Goal: Check status: Check status

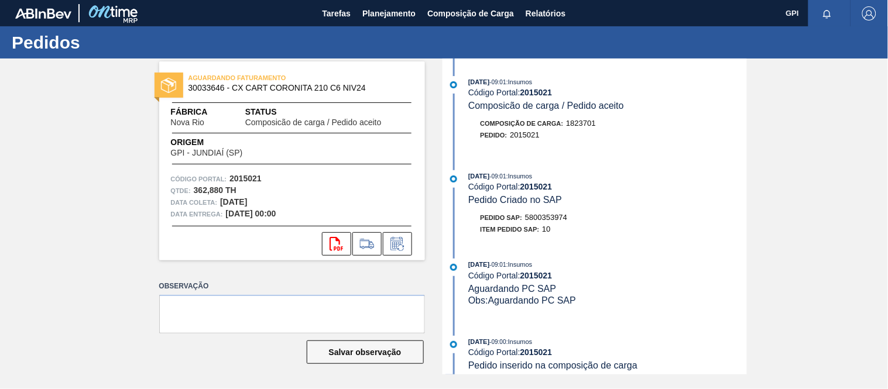
click at [387, 12] on span "Planejamento" at bounding box center [388, 13] width 53 height 14
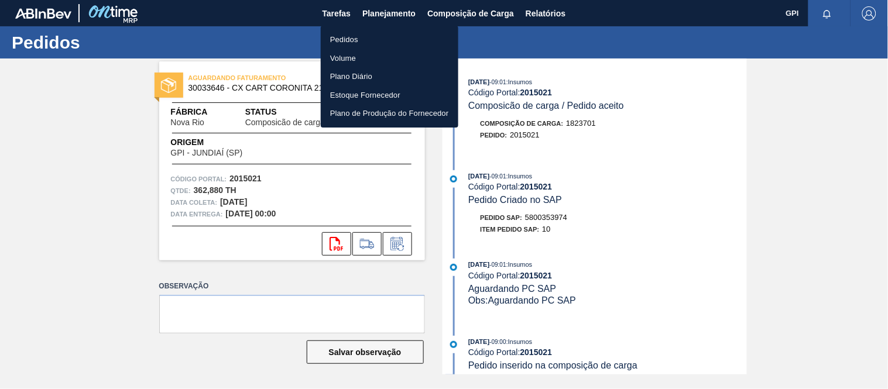
click at [369, 42] on li "Pedidos" at bounding box center [390, 39] width 138 height 19
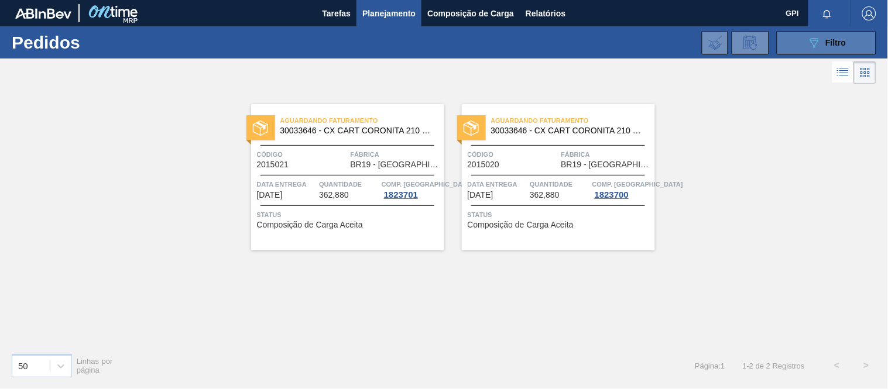
click at [781, 43] on button "089F7B8B-B2A5-4AFE-B5C0-19BA573D28AC Filtro" at bounding box center [826, 42] width 99 height 23
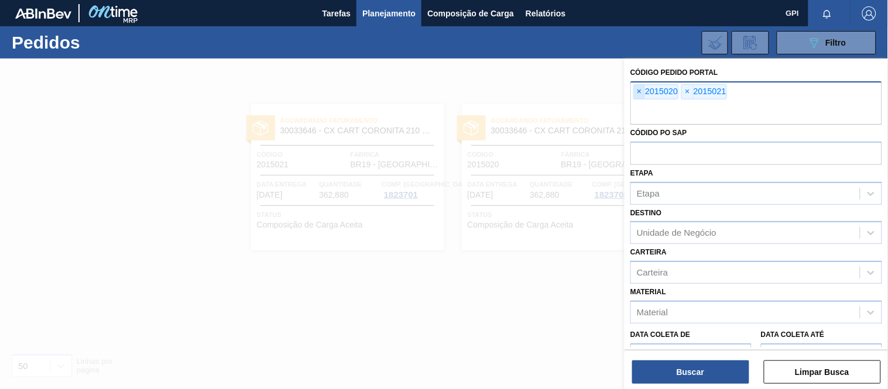
click at [641, 95] on span "×" at bounding box center [639, 92] width 11 height 14
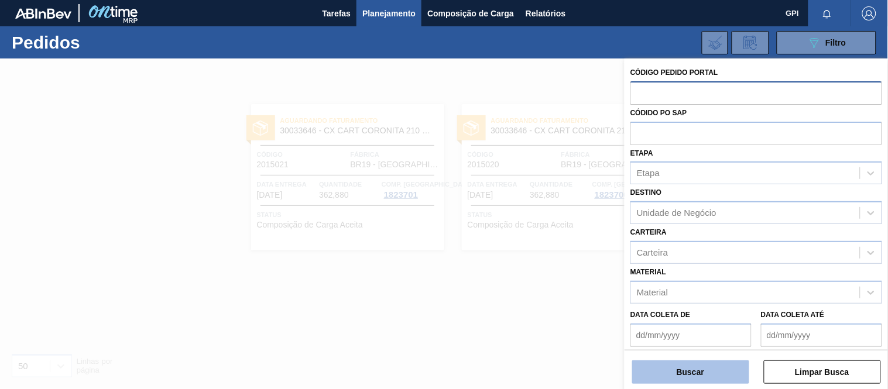
click at [685, 369] on button "Buscar" at bounding box center [690, 371] width 117 height 23
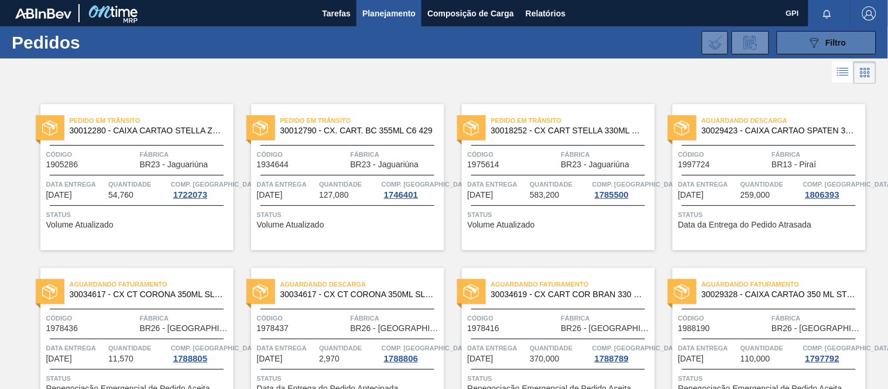
click at [815, 47] on icon "089F7B8B-B2A5-4AFE-B5C0-19BA573D28AC" at bounding box center [814, 43] width 14 height 14
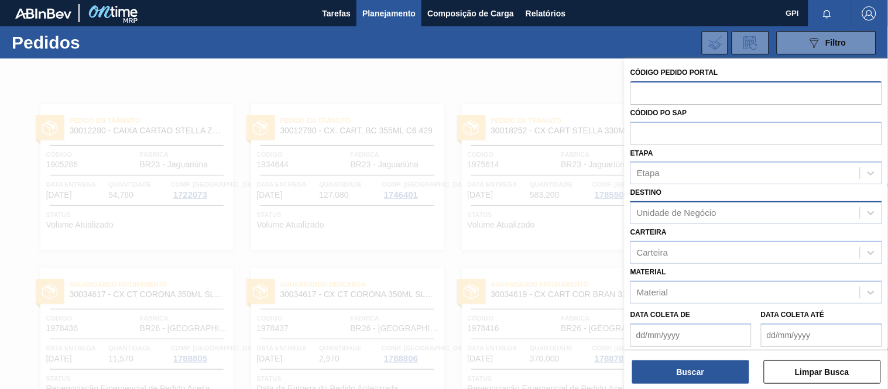
click at [720, 213] on div "Unidade de Negócio" at bounding box center [745, 213] width 229 height 17
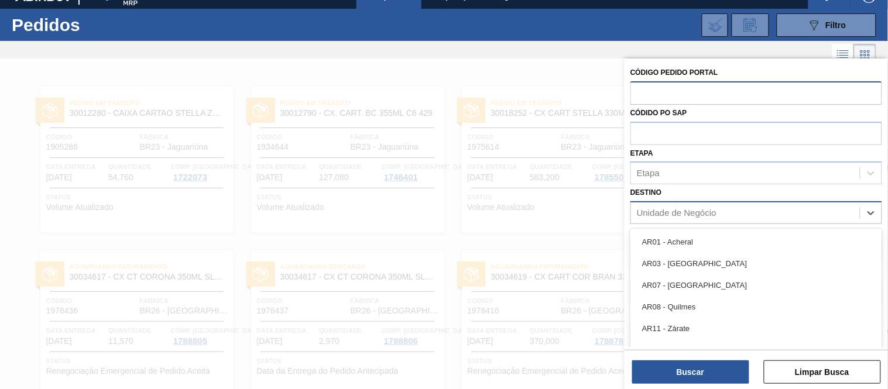
scroll to position [19, 0]
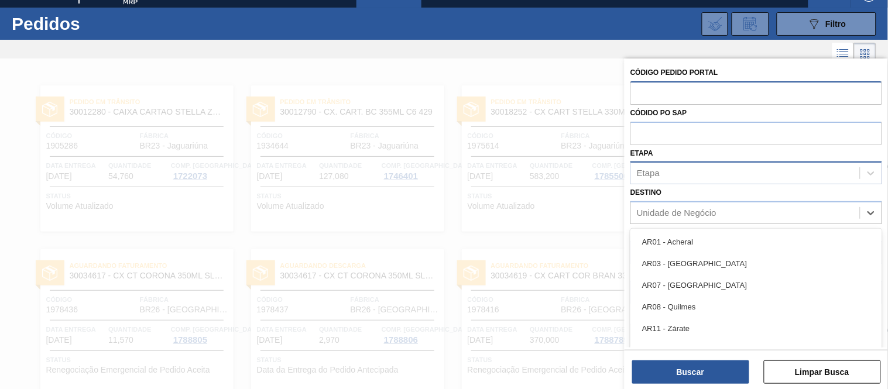
click at [675, 170] on div "Etapa" at bounding box center [745, 173] width 229 height 17
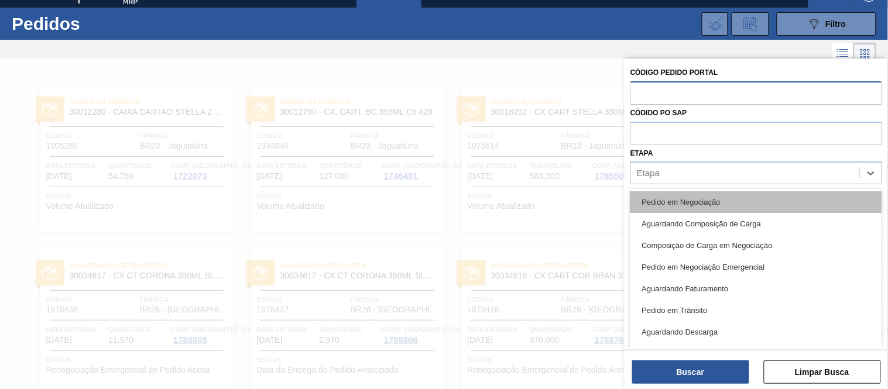
click at [667, 194] on div "Pedido em Negociação" at bounding box center [756, 202] width 252 height 22
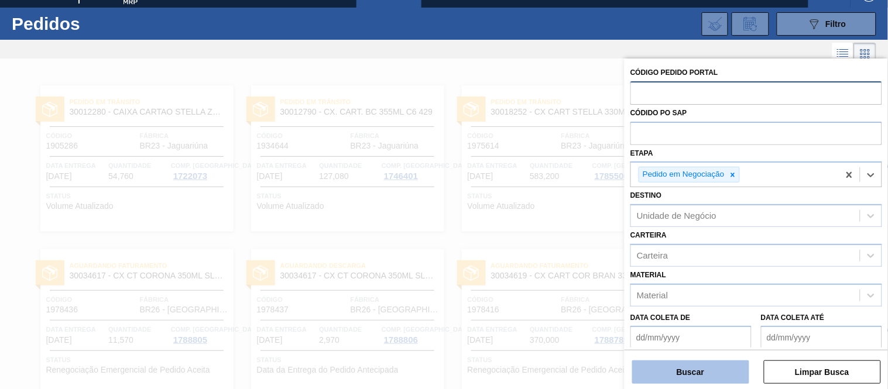
click at [686, 367] on button "Buscar" at bounding box center [690, 371] width 117 height 23
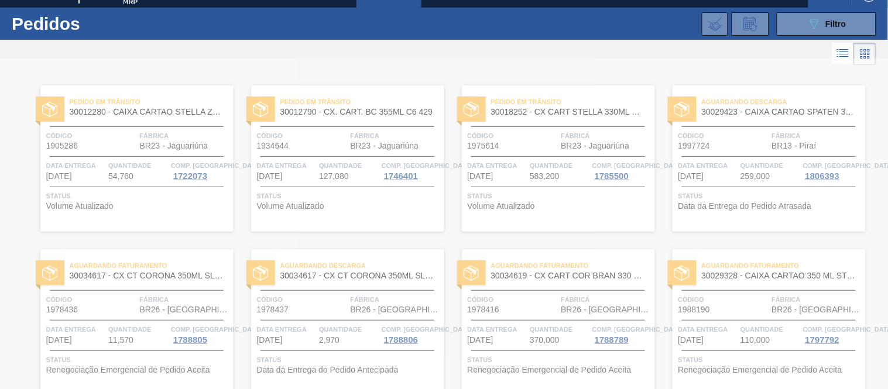
scroll to position [0, 0]
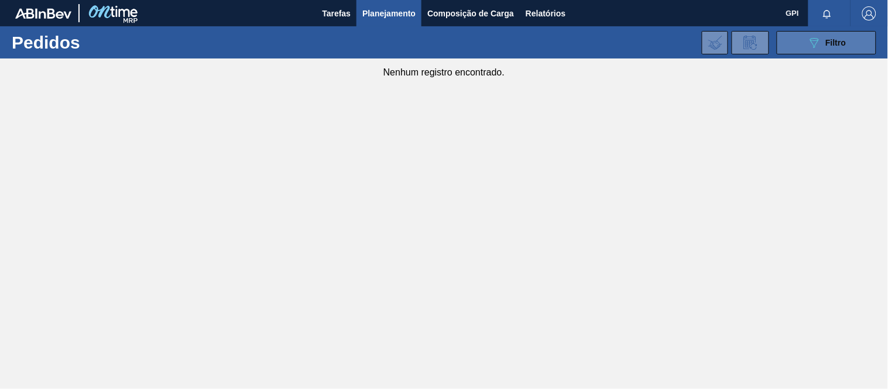
click at [850, 40] on button "089F7B8B-B2A5-4AFE-B5C0-19BA573D28AC Filtro" at bounding box center [826, 42] width 99 height 23
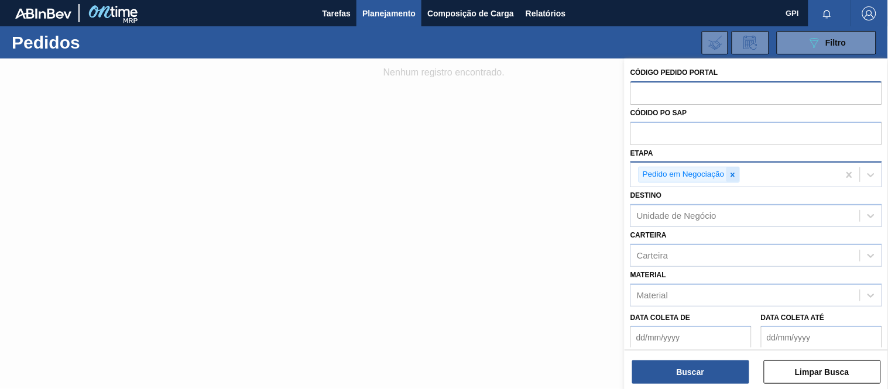
click at [729, 171] on icon at bounding box center [733, 175] width 8 height 8
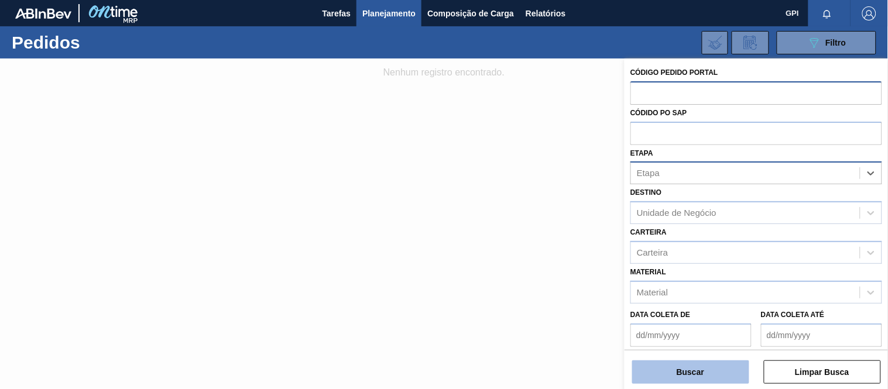
click at [693, 370] on button "Buscar" at bounding box center [690, 371] width 117 height 23
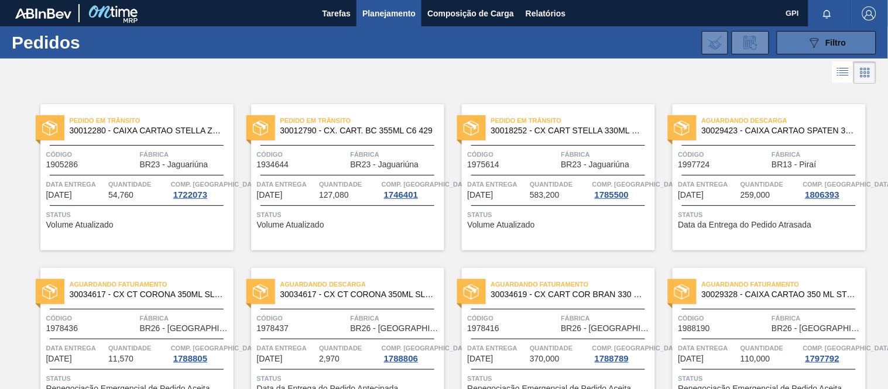
click at [805, 51] on button "089F7B8B-B2A5-4AFE-B5C0-19BA573D28AC Filtro" at bounding box center [826, 42] width 99 height 23
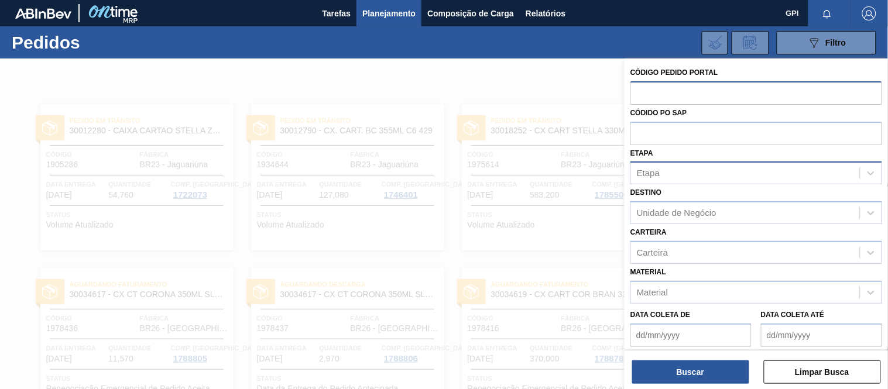
click at [672, 99] on input "text" at bounding box center [756, 92] width 252 height 22
paste input "text"
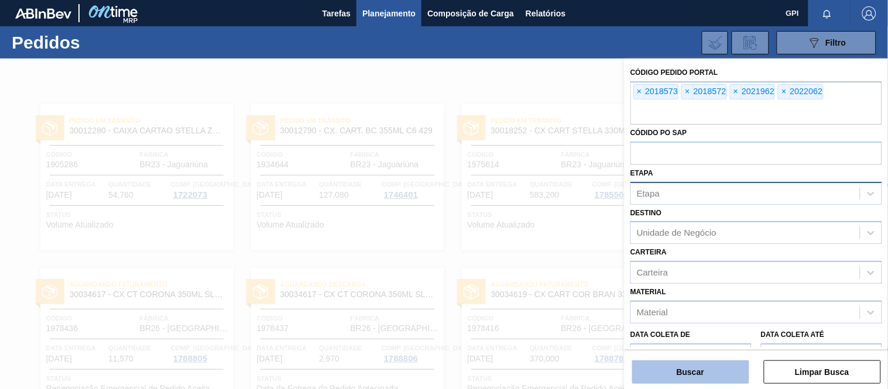
click at [695, 375] on button "Buscar" at bounding box center [690, 371] width 117 height 23
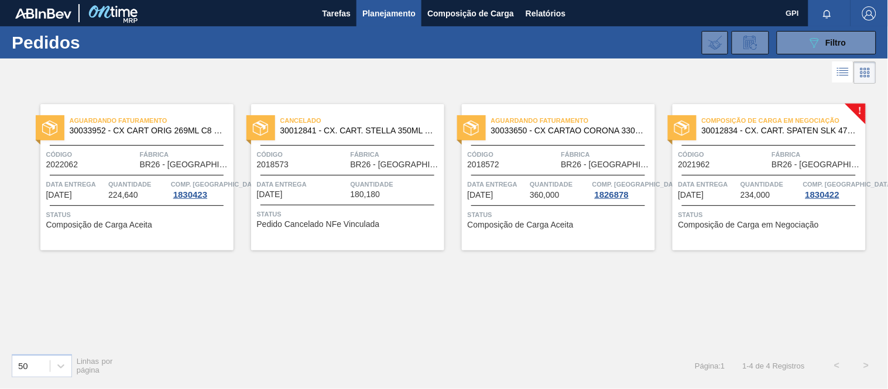
click at [710, 140] on div "Composição de Carga em Negociação 30012834 - CX. CART. SPATEN SLK 473ML C12 429…" at bounding box center [768, 177] width 193 height 146
click at [311, 165] on div "Código 2018573" at bounding box center [302, 159] width 91 height 20
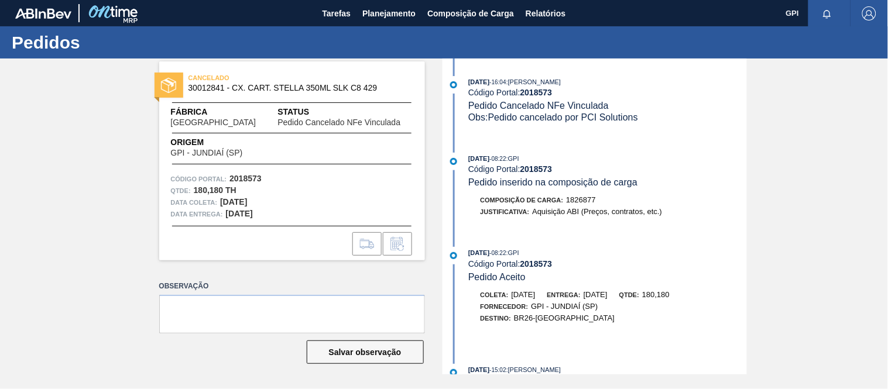
click at [253, 176] on strong "2018573" at bounding box center [245, 178] width 32 height 9
drag, startPoint x: 253, startPoint y: 176, endPoint x: 259, endPoint y: 167, distance: 10.5
click at [253, 174] on strong "2018573" at bounding box center [245, 178] width 32 height 9
copy strong "2018573"
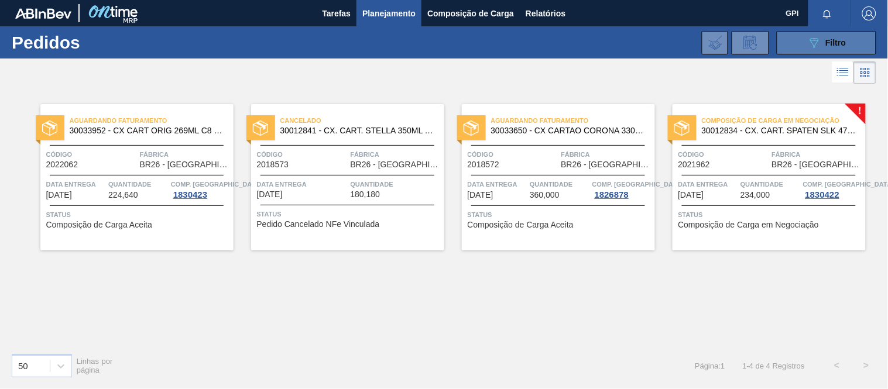
click at [805, 49] on button "089F7B8B-B2A5-4AFE-B5C0-19BA573D28AC Filtro" at bounding box center [826, 42] width 99 height 23
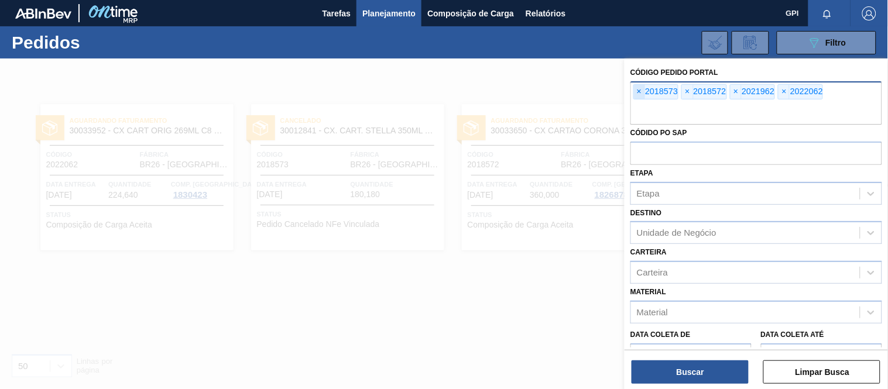
click at [644, 91] on span "×" at bounding box center [639, 92] width 11 height 14
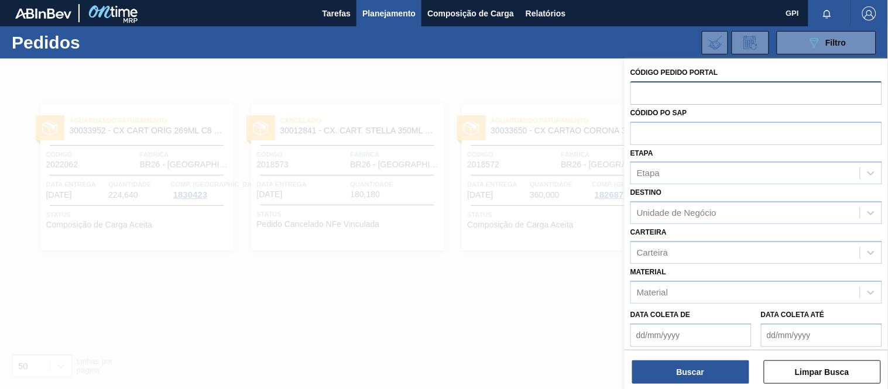
paste input "text"
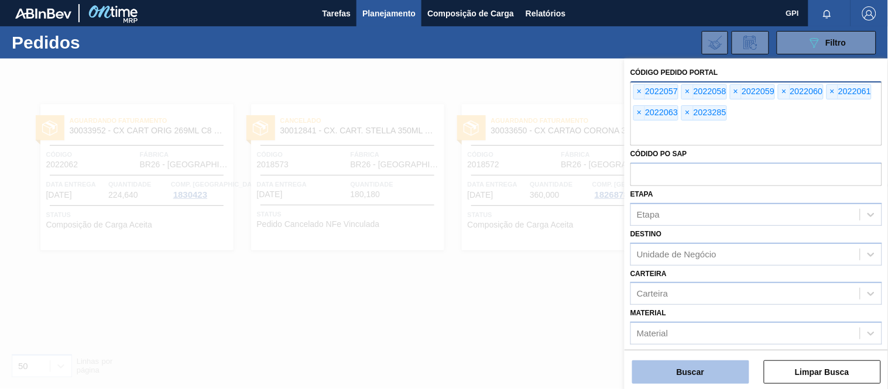
click at [676, 376] on button "Buscar" at bounding box center [690, 371] width 117 height 23
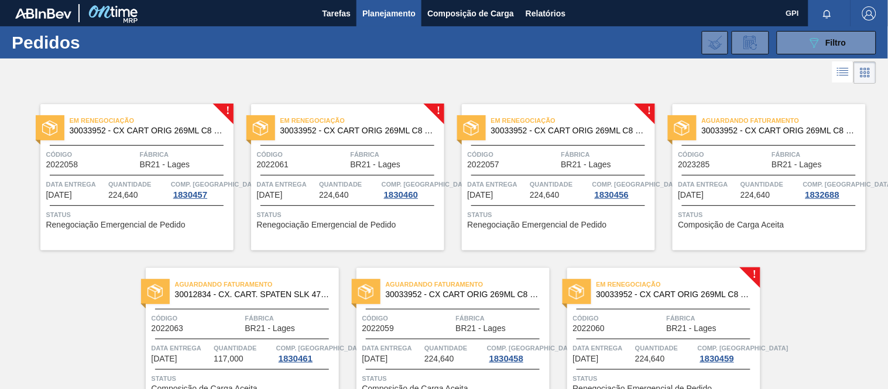
click at [148, 138] on div "Em renegociação 30033952 - CX CART ORIG 269ML C8 GPI NIV24" at bounding box center [136, 126] width 193 height 26
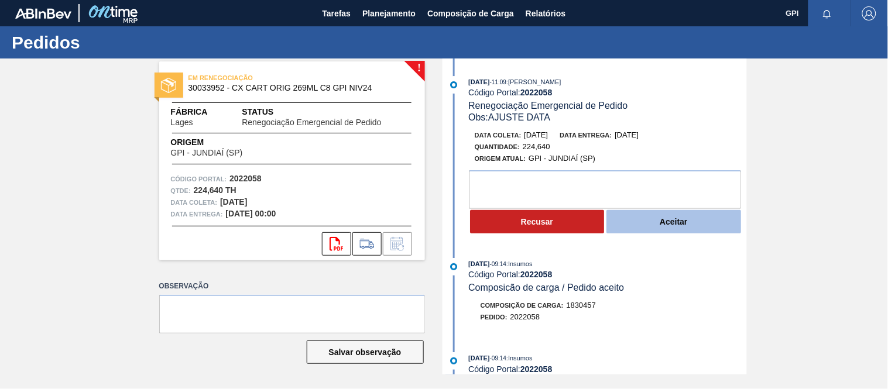
click at [644, 220] on button "Aceitar" at bounding box center [673, 221] width 135 height 23
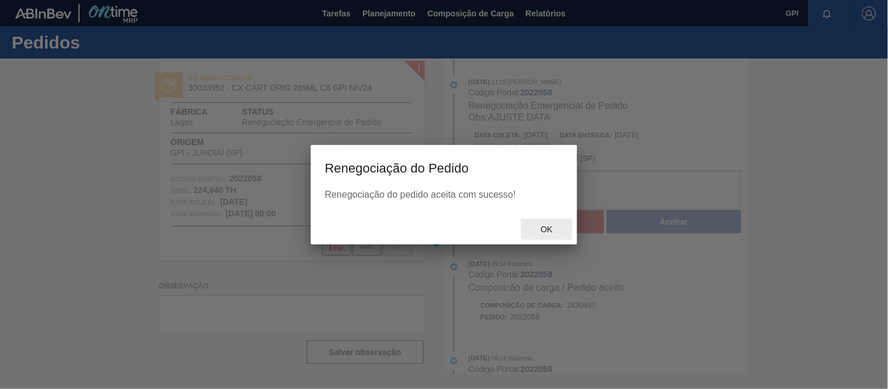
click at [550, 233] on span "Ok" at bounding box center [546, 229] width 30 height 9
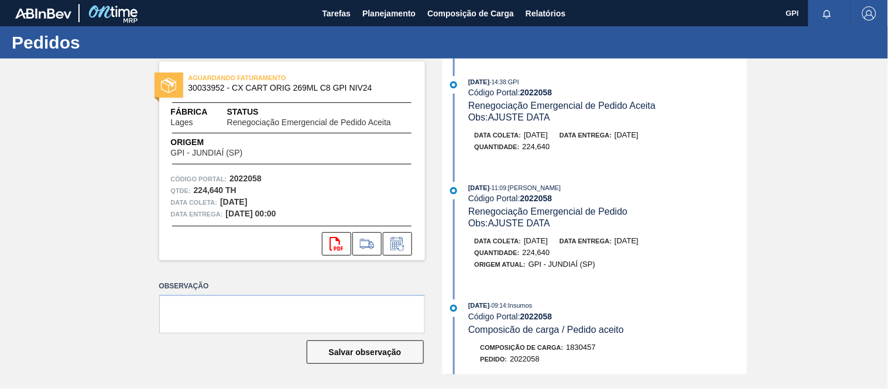
click at [244, 177] on strong "2022058" at bounding box center [245, 178] width 32 height 9
copy strong "2022058"
drag, startPoint x: 252, startPoint y: 201, endPoint x: 220, endPoint y: 202, distance: 31.6
click at [220, 202] on strong "[DATE]" at bounding box center [233, 201] width 27 height 9
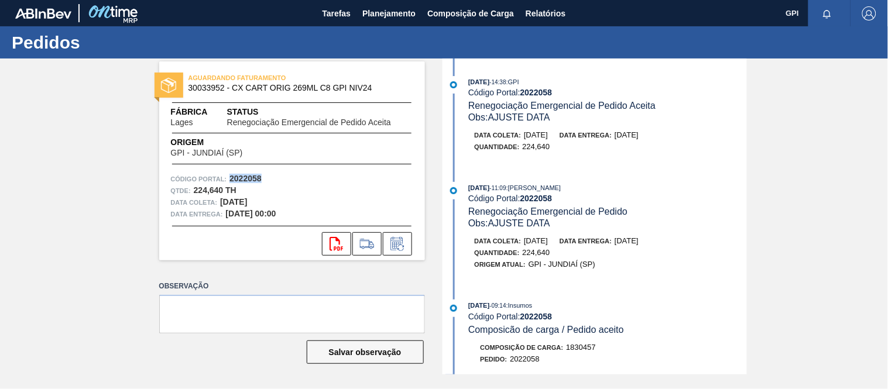
copy strong "[DATE]"
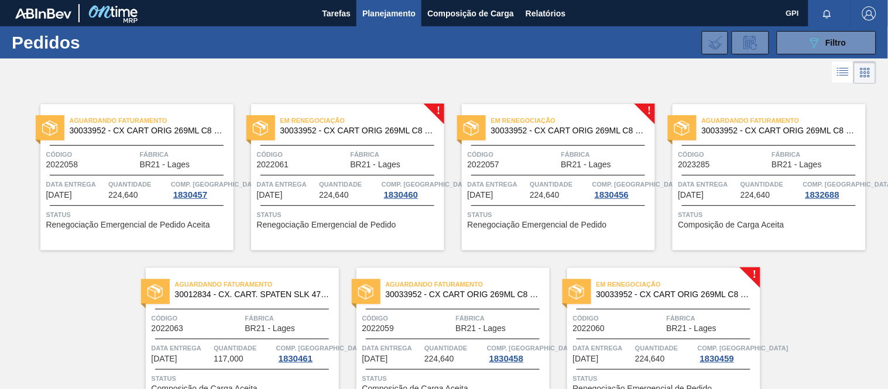
click at [375, 142] on div "Em renegociação 30033952 - CX CART ORIG 269ML C8 GPI NIV24 Código 2022061 Fábri…" at bounding box center [347, 177] width 193 height 146
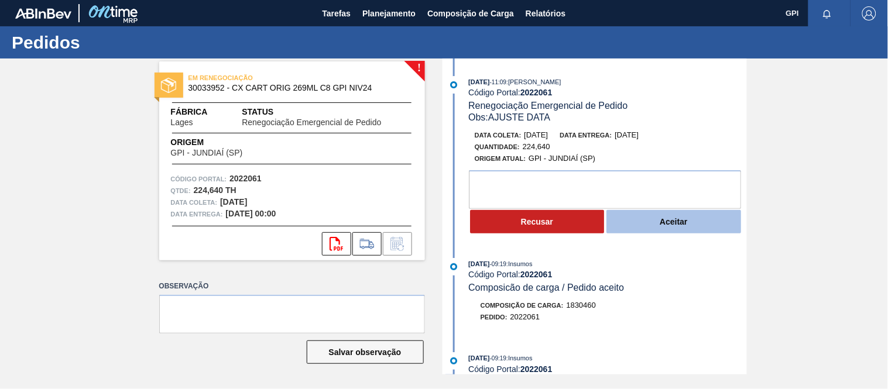
click at [623, 219] on button "Aceitar" at bounding box center [673, 221] width 135 height 23
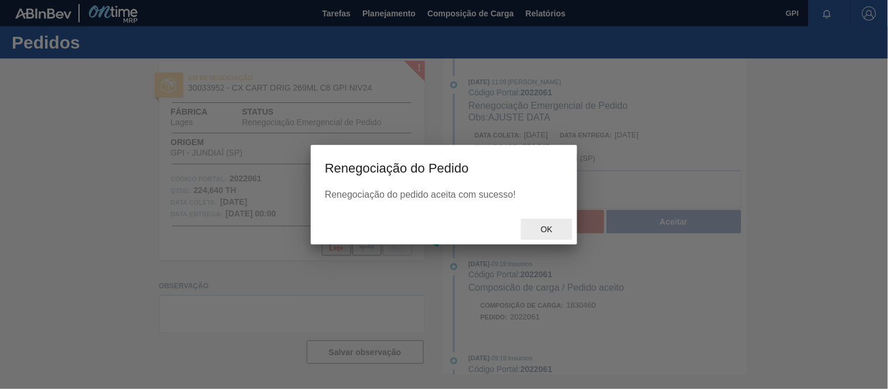
click at [542, 225] on span "Ok" at bounding box center [546, 229] width 30 height 9
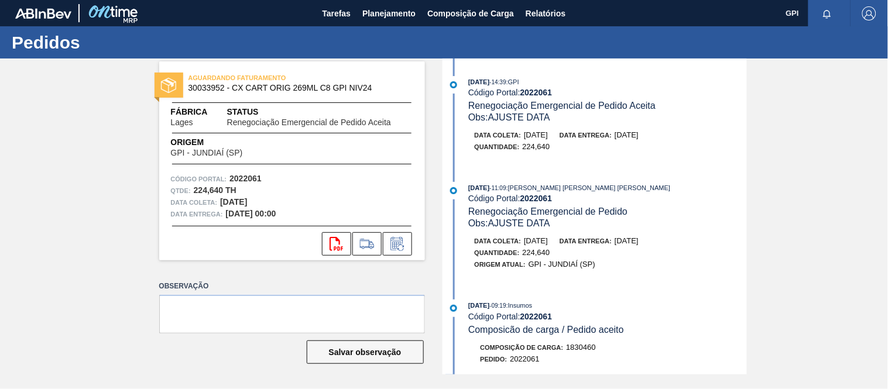
click at [231, 174] on strong "2022061" at bounding box center [245, 178] width 32 height 9
copy strong "2022061"
drag, startPoint x: 264, startPoint y: 197, endPoint x: 220, endPoint y: 201, distance: 44.7
click at [220, 201] on div "Data coleta: 23/09/2025" at bounding box center [292, 203] width 242 height 12
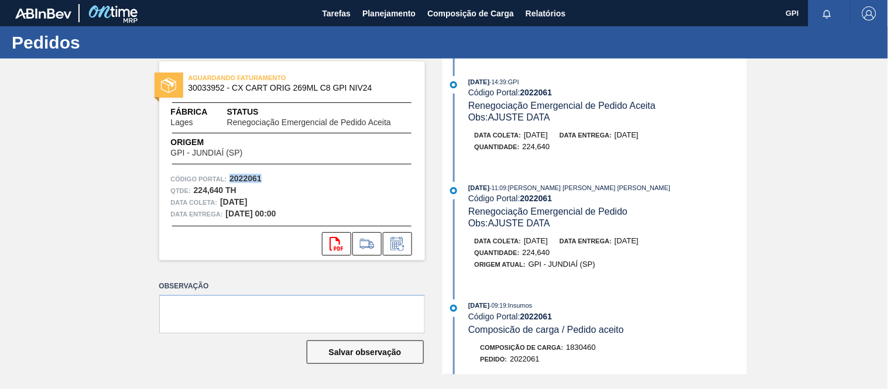
copy strong "23/09/2025"
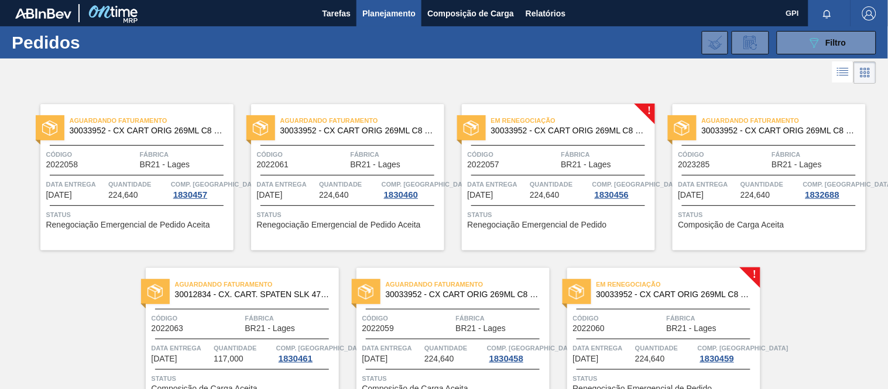
click at [553, 123] on span "Em renegociação" at bounding box center [573, 121] width 164 height 12
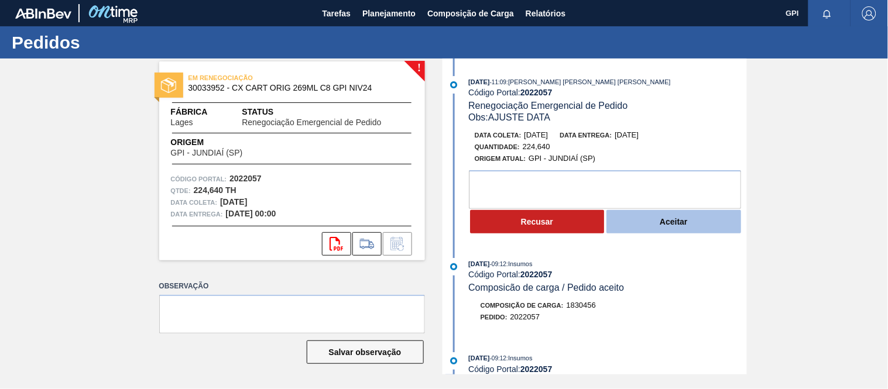
click at [634, 232] on button "Aceitar" at bounding box center [673, 221] width 135 height 23
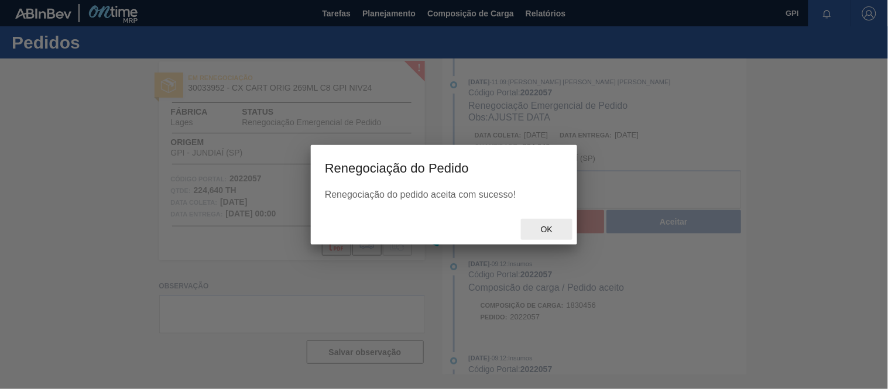
click at [547, 222] on div "Ok" at bounding box center [546, 230] width 51 height 22
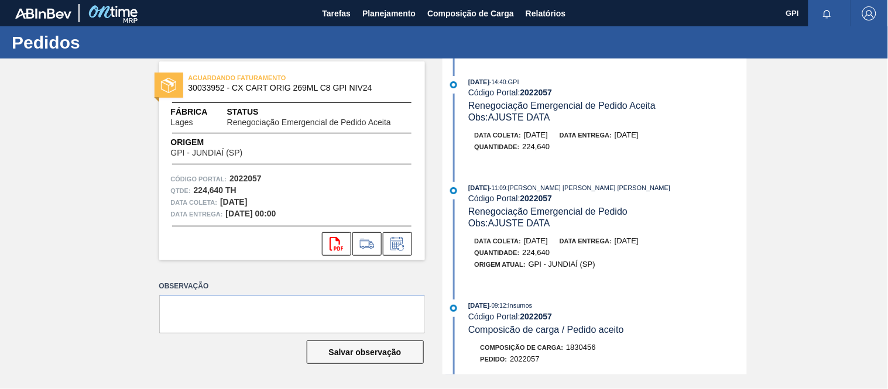
click at [242, 177] on strong "2022057" at bounding box center [245, 178] width 32 height 9
copy strong "2022057"
drag, startPoint x: 266, startPoint y: 201, endPoint x: 221, endPoint y: 197, distance: 44.7
click at [221, 197] on div "Data coleta: 30/09/2025" at bounding box center [292, 203] width 242 height 12
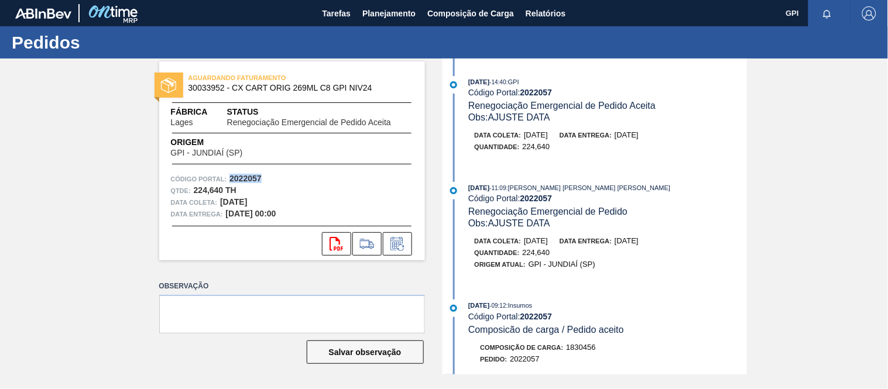
copy strong "30/09/2025"
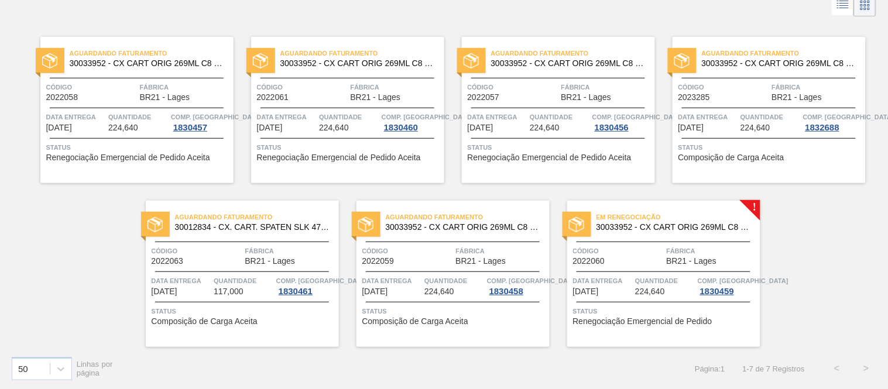
scroll to position [68, 0]
click at [638, 228] on span "30033952 - CX CART ORIG 269ML C8 GPI NIV24" at bounding box center [673, 226] width 154 height 9
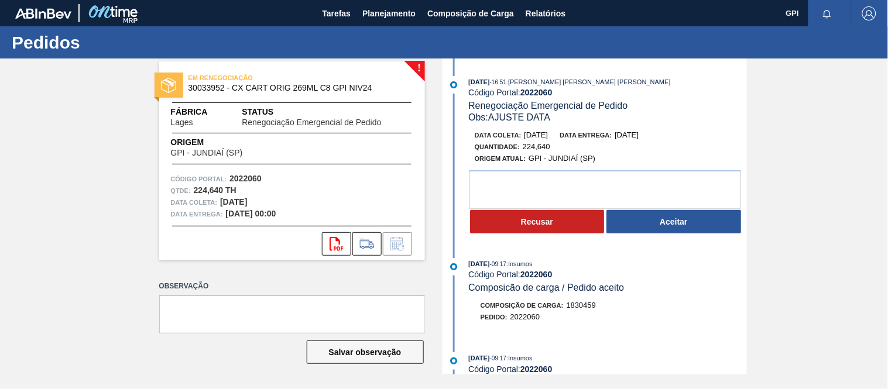
click at [255, 176] on strong "2022060" at bounding box center [245, 178] width 32 height 9
copy strong "2022060"
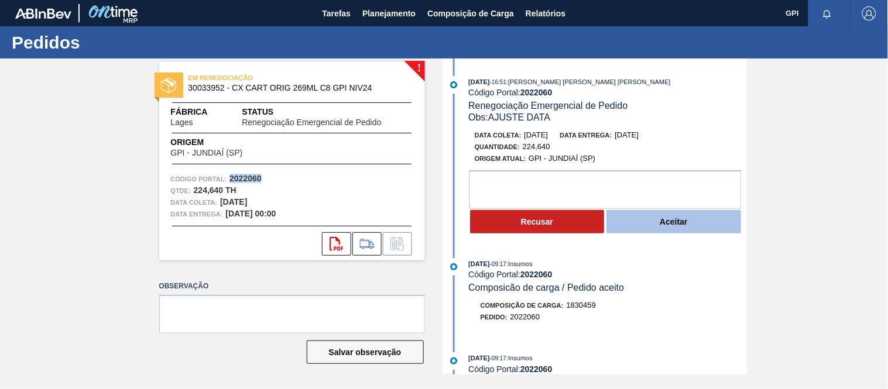
click at [648, 221] on button "Aceitar" at bounding box center [673, 221] width 135 height 23
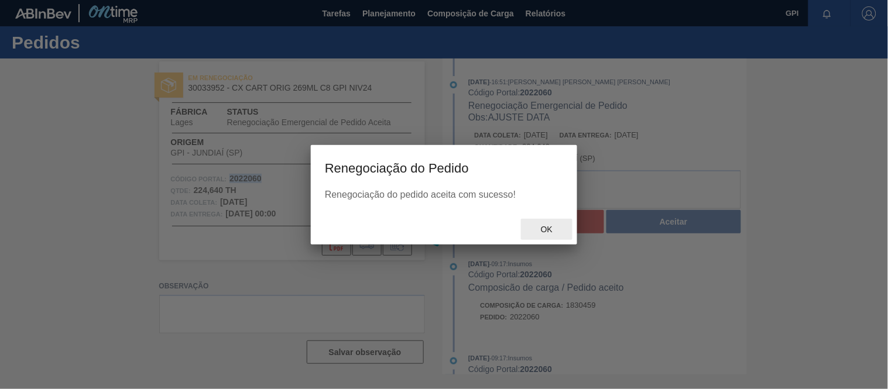
click at [550, 231] on span "Ok" at bounding box center [546, 229] width 30 height 9
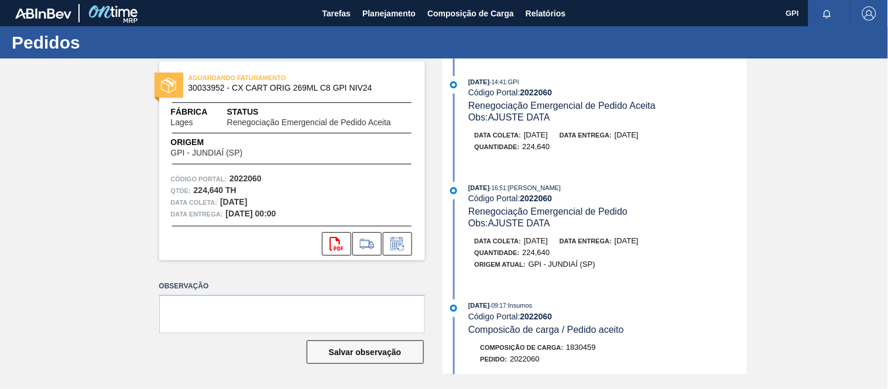
drag, startPoint x: 266, startPoint y: 200, endPoint x: 217, endPoint y: 199, distance: 48.6
click at [217, 199] on div "Data coleta: [DATE]" at bounding box center [292, 203] width 242 height 12
copy div "[DATE]"
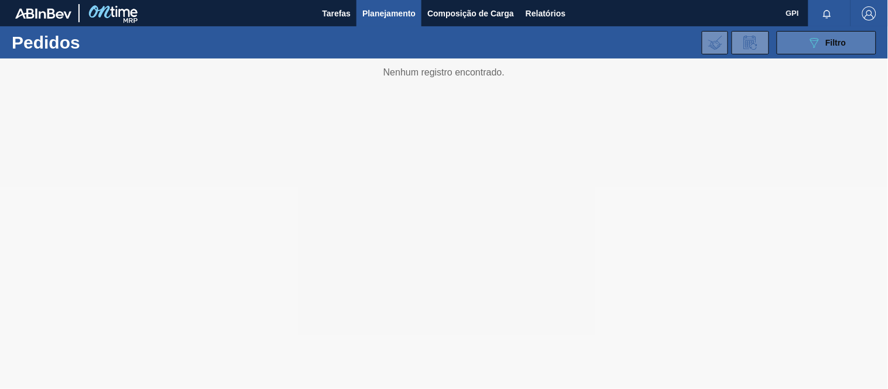
click at [837, 36] on div "089F7B8B-B2A5-4AFE-B5C0-19BA573D28AC Filtro" at bounding box center [826, 43] width 39 height 14
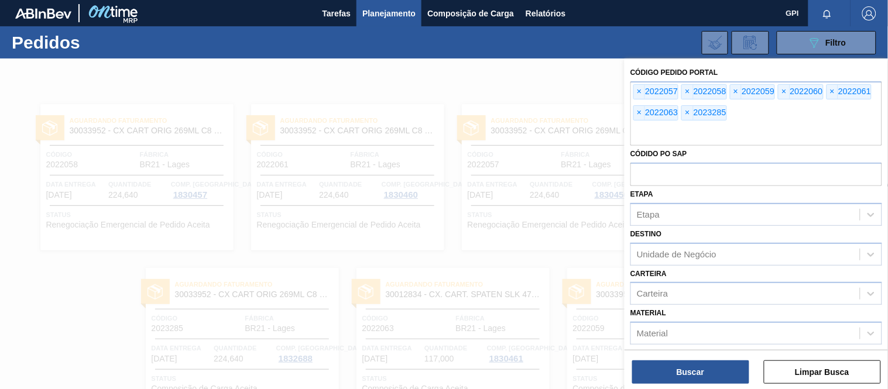
click at [775, 369] on button "Limpar Busca" at bounding box center [822, 371] width 117 height 23
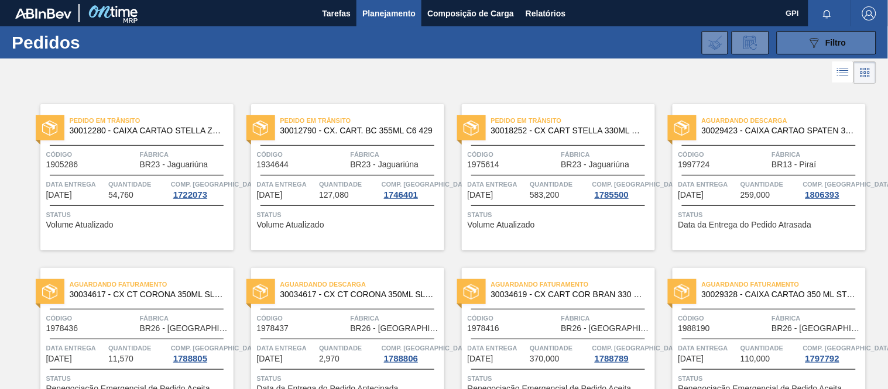
click at [809, 47] on icon "089F7B8B-B2A5-4AFE-B5C0-19BA573D28AC" at bounding box center [814, 43] width 14 height 14
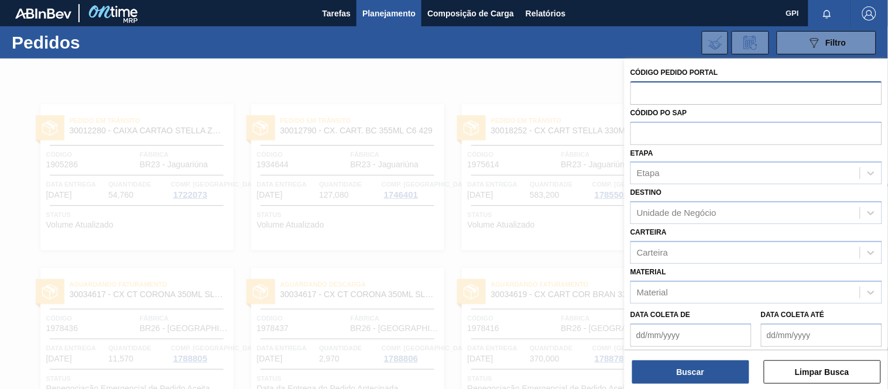
click at [706, 94] on input "text" at bounding box center [756, 92] width 252 height 22
paste input "2022059"
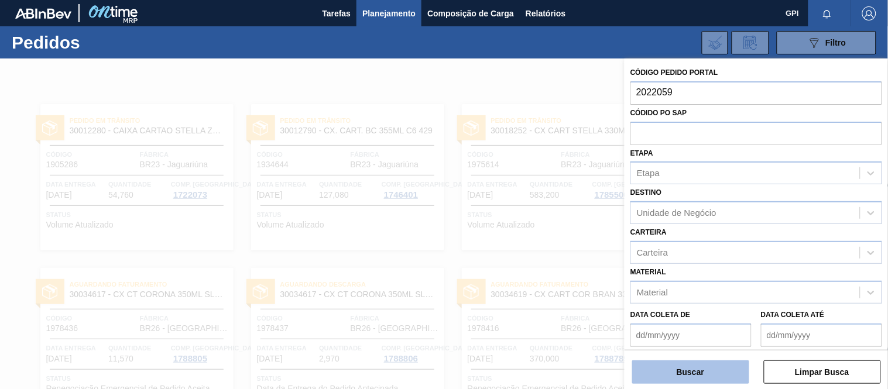
type input "2022059"
click at [681, 377] on button "Buscar" at bounding box center [690, 371] width 117 height 23
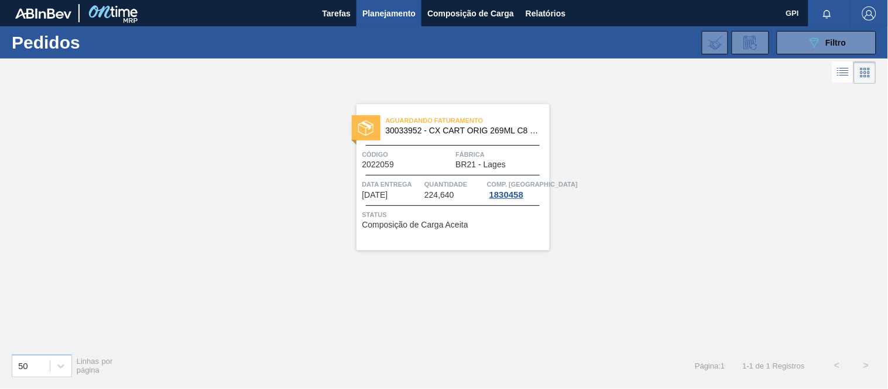
click at [420, 153] on span "Código" at bounding box center [407, 155] width 91 height 12
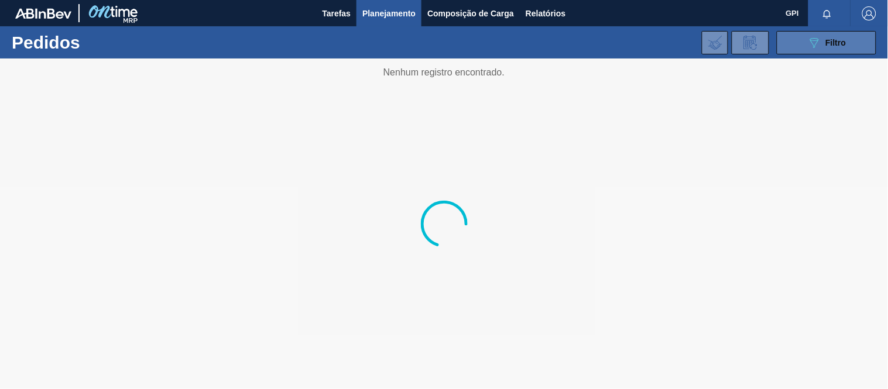
click at [782, 39] on button "089F7B8B-B2A5-4AFE-B5C0-19BA573D28AC Filtro" at bounding box center [826, 42] width 99 height 23
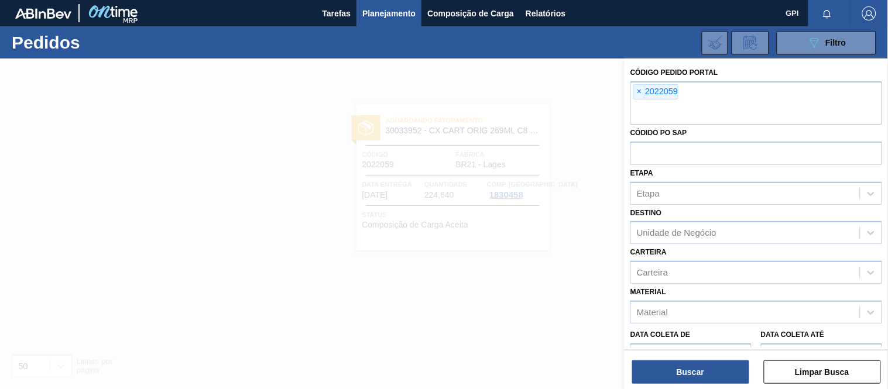
click at [641, 90] on span "×" at bounding box center [639, 92] width 11 height 14
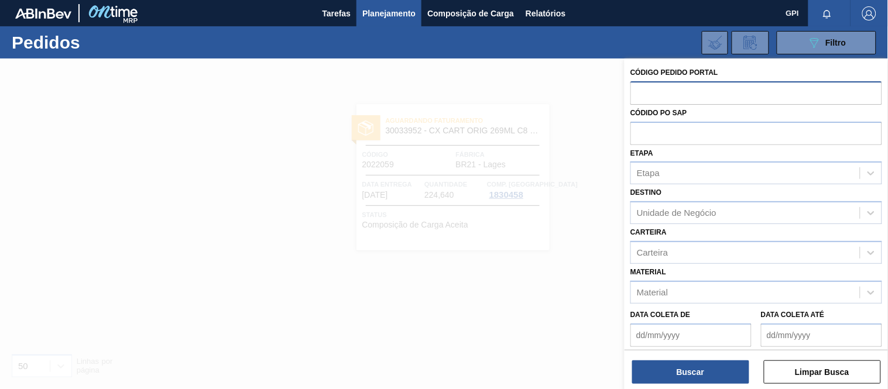
paste input "1984180"
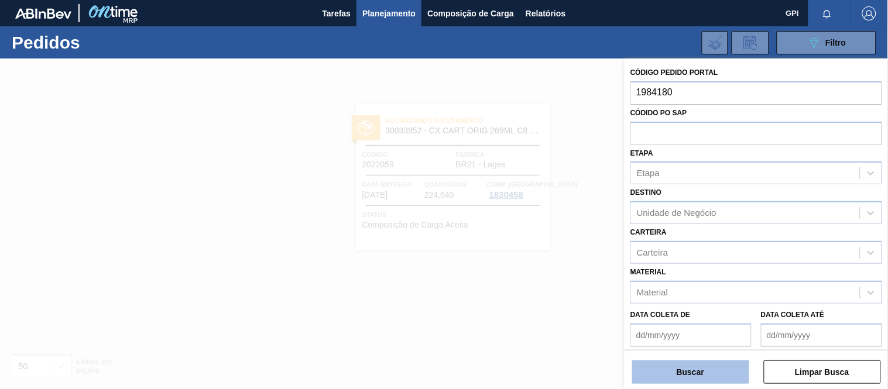
type input "1984180"
click at [669, 376] on button "Buscar" at bounding box center [690, 371] width 117 height 23
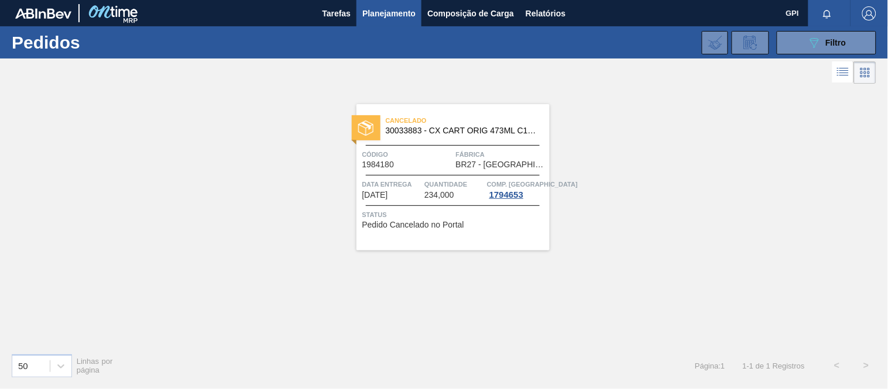
click at [440, 149] on span "Código" at bounding box center [407, 155] width 91 height 12
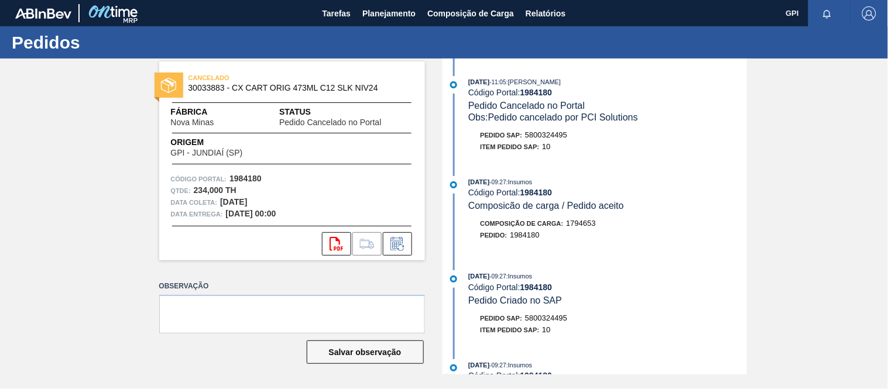
click at [446, 265] on div "[DATE] 11:05 : [PERSON_NAME] DE CASTRO Código Portal: 1984180 Pedido Cancelado …" at bounding box center [595, 217] width 301 height 316
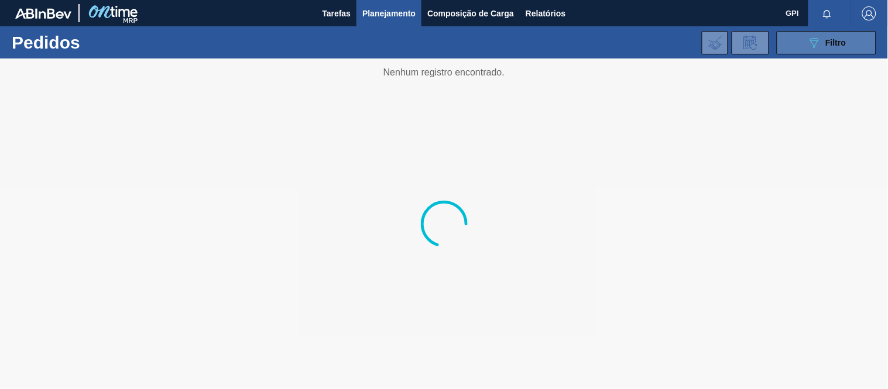
click at [838, 38] on span "Filtro" at bounding box center [836, 42] width 20 height 9
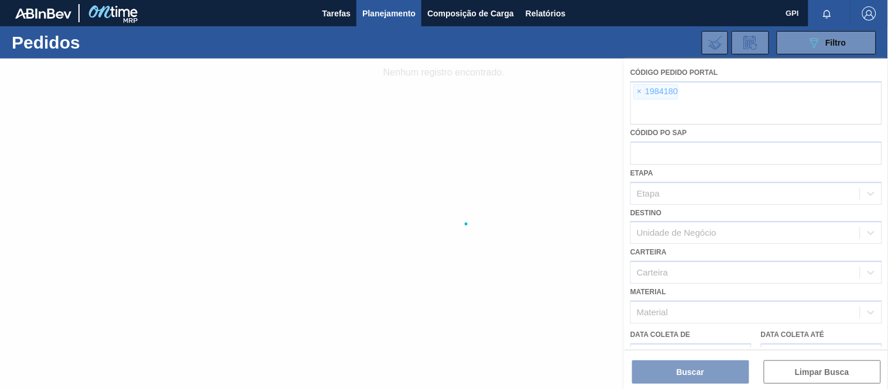
click at [642, 92] on div at bounding box center [444, 224] width 888 height 331
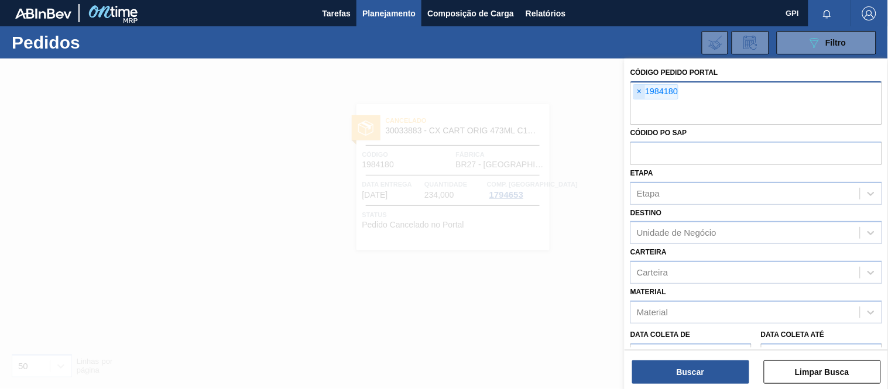
click at [640, 95] on span "×" at bounding box center [639, 92] width 11 height 14
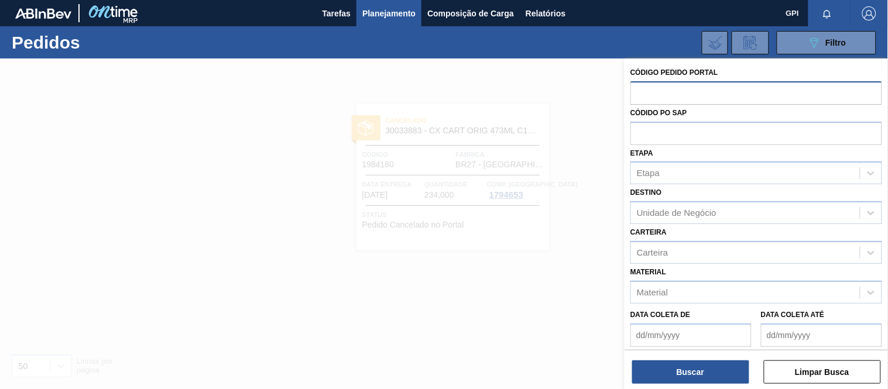
paste input "1994349"
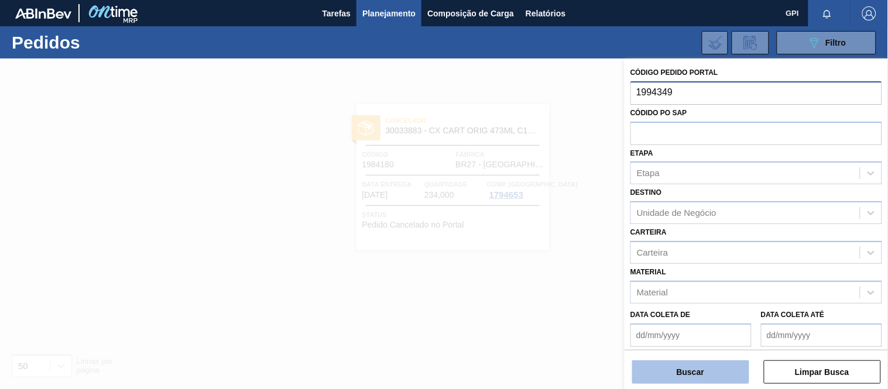
type input "1994349"
click at [704, 381] on button "Buscar" at bounding box center [690, 371] width 117 height 23
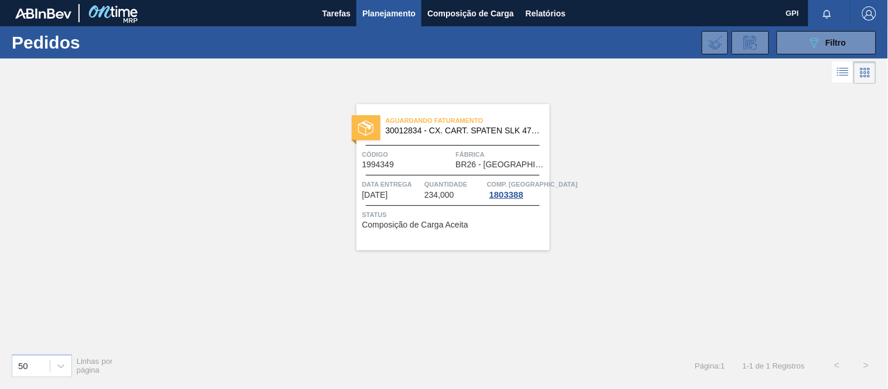
click at [429, 170] on div "Aguardando Faturamento 30012834 - CX. CART. SPATEN SLK 473ML C12 429 Código 199…" at bounding box center [452, 177] width 193 height 146
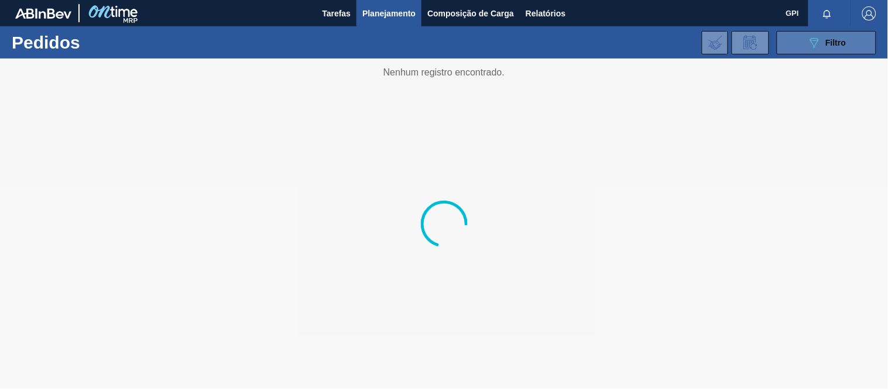
click at [794, 35] on button "089F7B8B-B2A5-4AFE-B5C0-19BA573D28AC Filtro" at bounding box center [826, 42] width 99 height 23
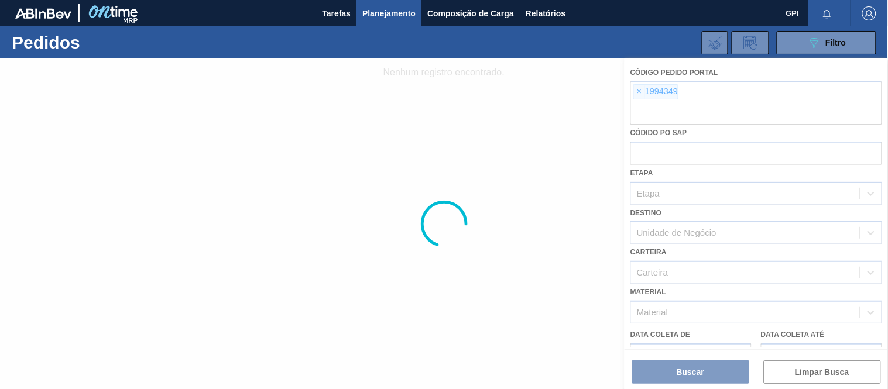
click at [641, 86] on div at bounding box center [444, 224] width 888 height 331
click at [641, 91] on div at bounding box center [444, 224] width 888 height 331
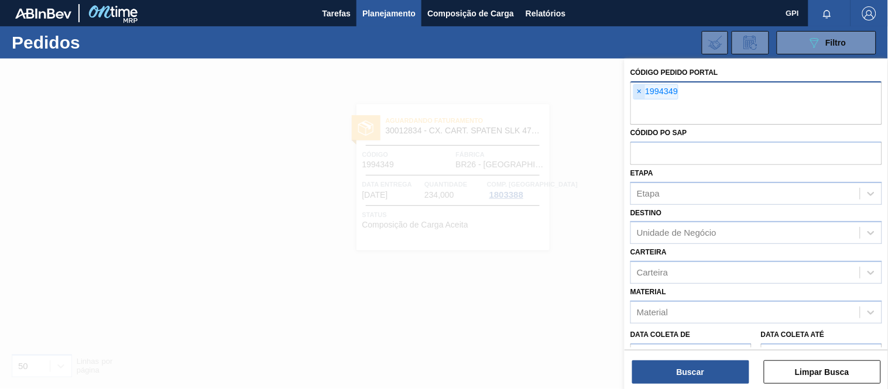
click at [640, 92] on span "×" at bounding box center [639, 92] width 11 height 14
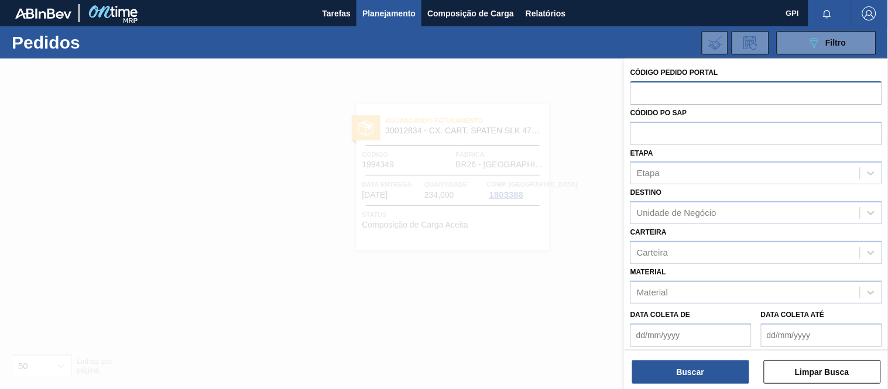
click at [686, 91] on input "text" at bounding box center [756, 92] width 252 height 22
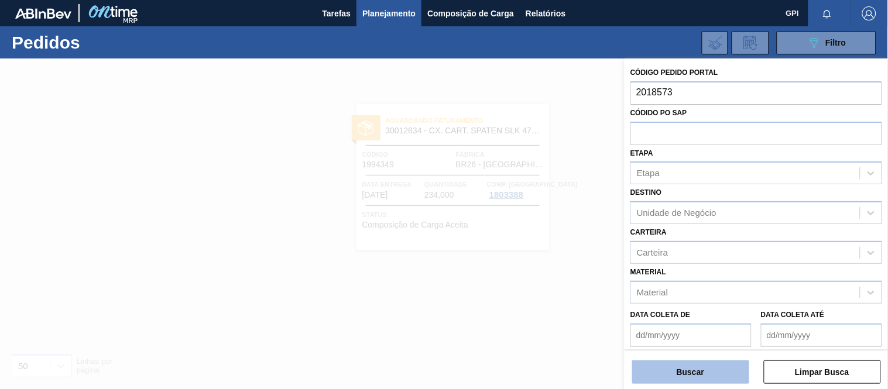
type input "2018573"
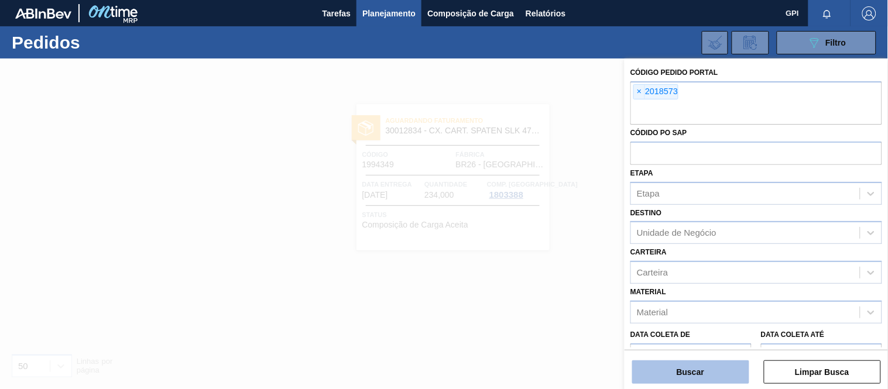
click at [692, 369] on button "Buscar" at bounding box center [690, 371] width 117 height 23
